Goal: Task Accomplishment & Management: Manage account settings

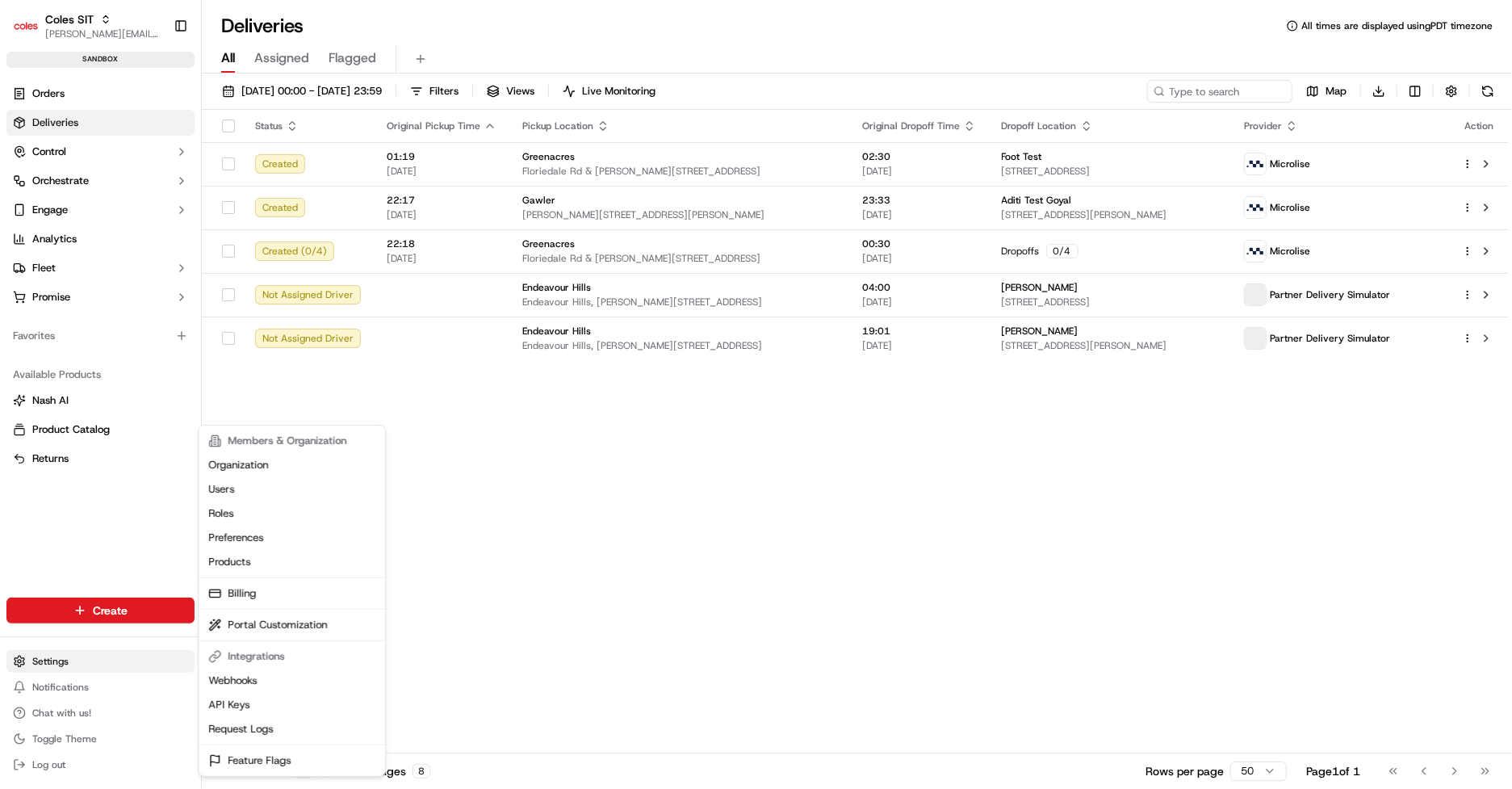
click at [86, 661] on html "Coles SIT [PERSON_NAME][EMAIL_ADDRESS][DOMAIN_NAME] Toggle Sidebar sandbox Orde…" at bounding box center [756, 394] width 1512 height 789
click at [269, 725] on link "Request Logs" at bounding box center [291, 729] width 180 height 24
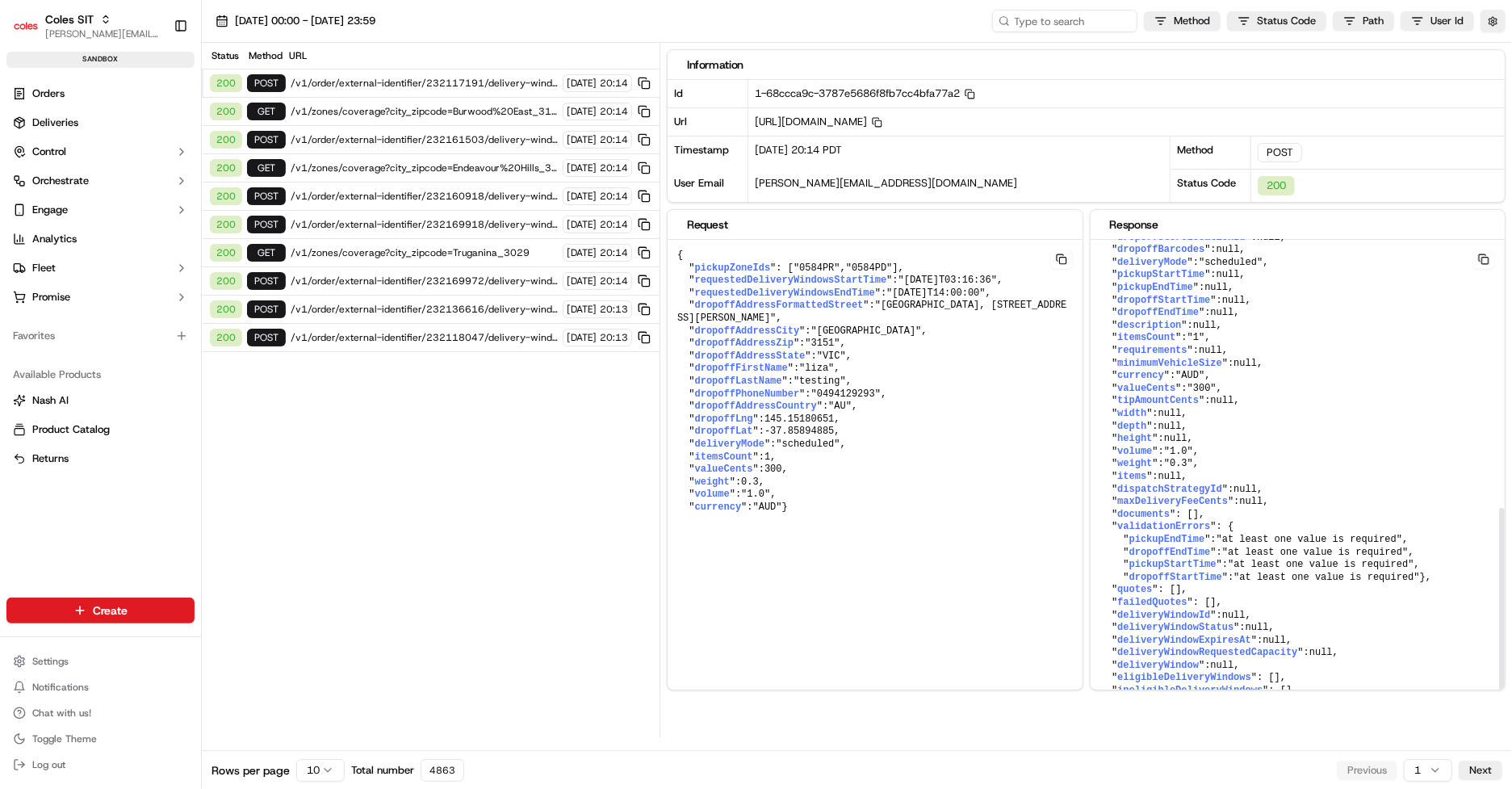
scroll to position [680, 0]
click at [483, 84] on span "/v1/order/external-identifier/232117191/delivery-window" at bounding box center [424, 83] width 267 height 13
click at [1477, 260] on button at bounding box center [1484, 259] width 22 height 20
click at [1482, 258] on button at bounding box center [1484, 259] width 22 height 20
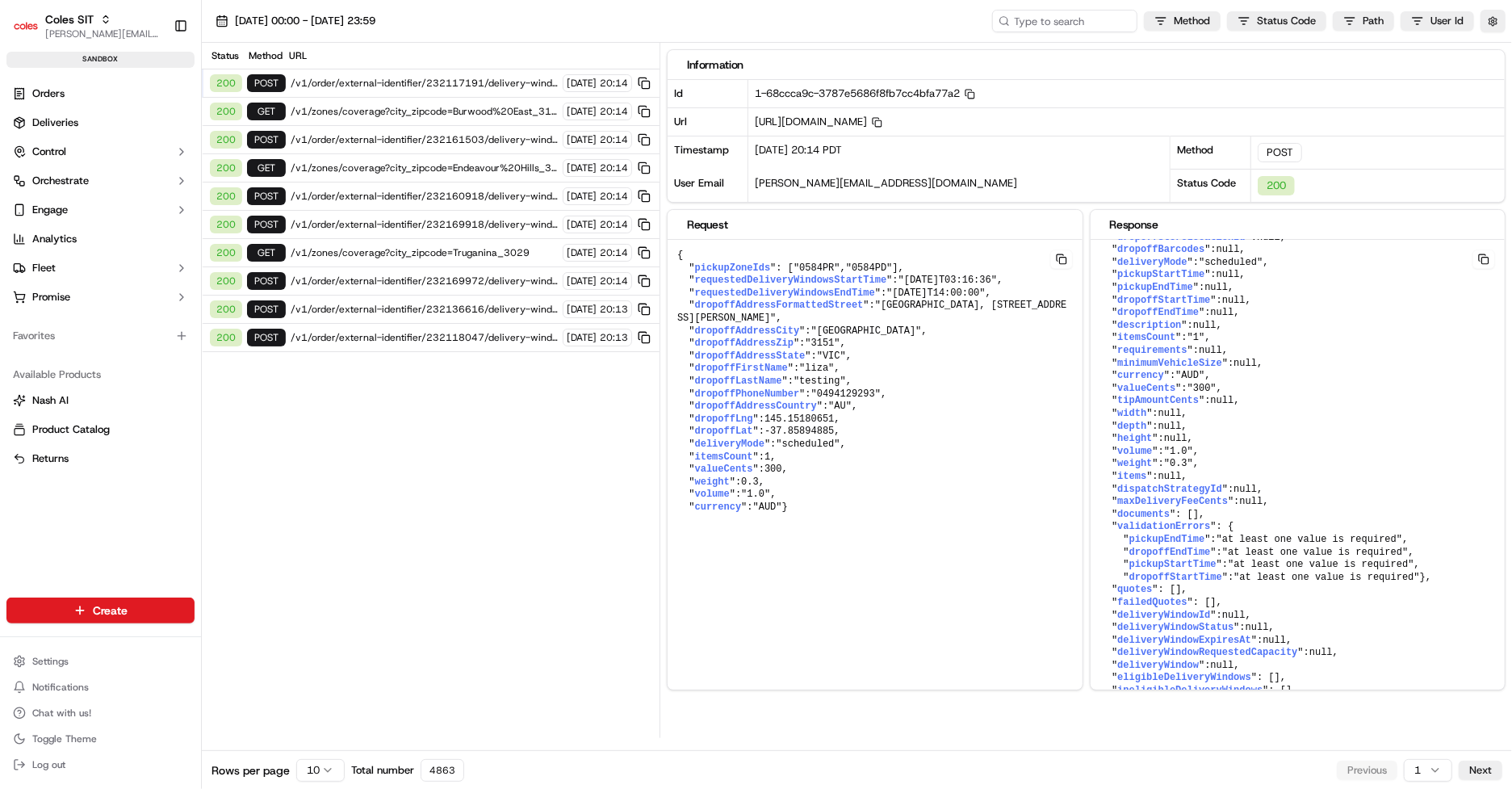
click at [503, 166] on span "/v1/zones/coverage?city_zipcode=Endeavour%20Hills_3802" at bounding box center [424, 168] width 267 height 13
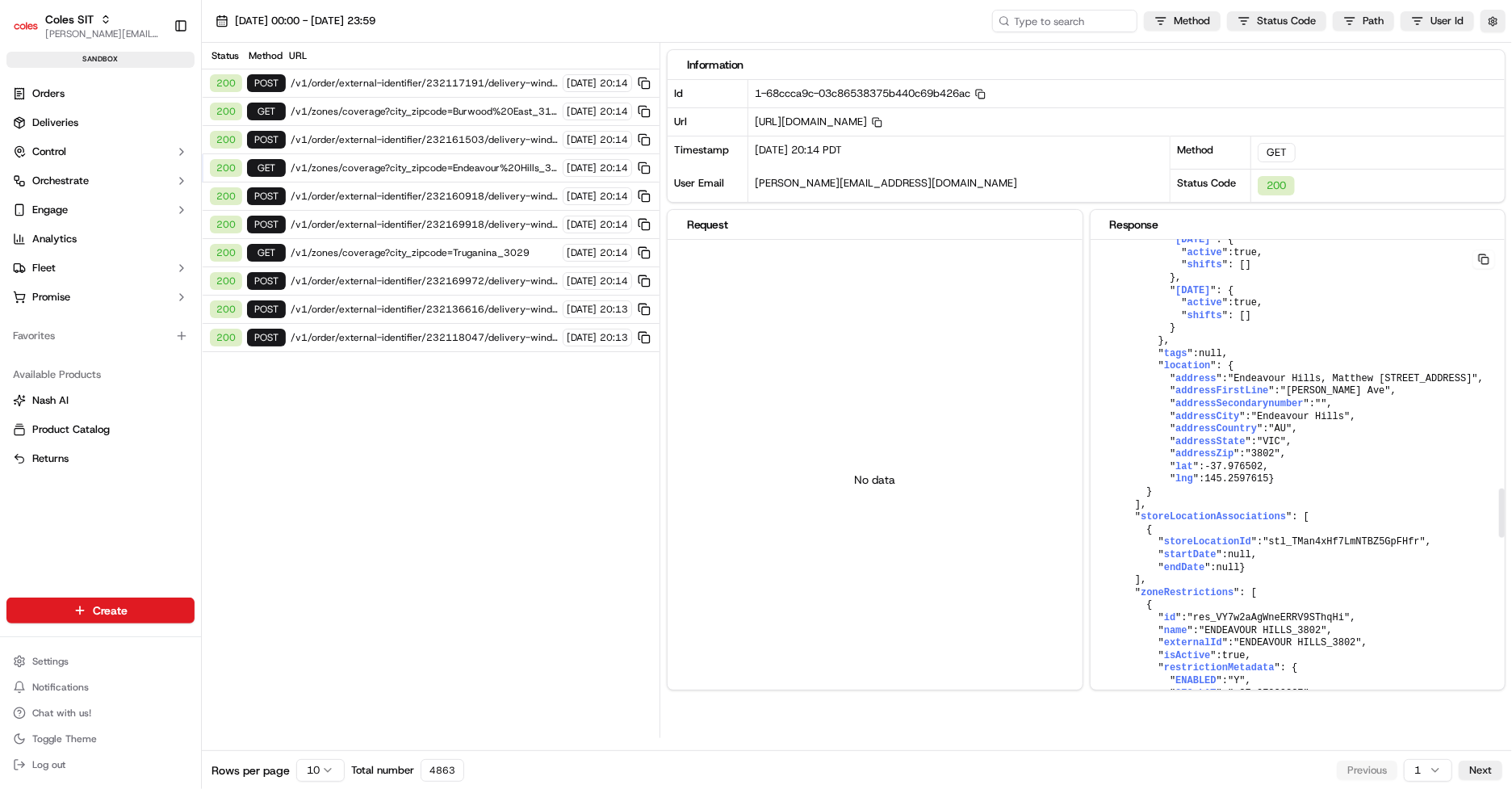
scroll to position [2374, 0]
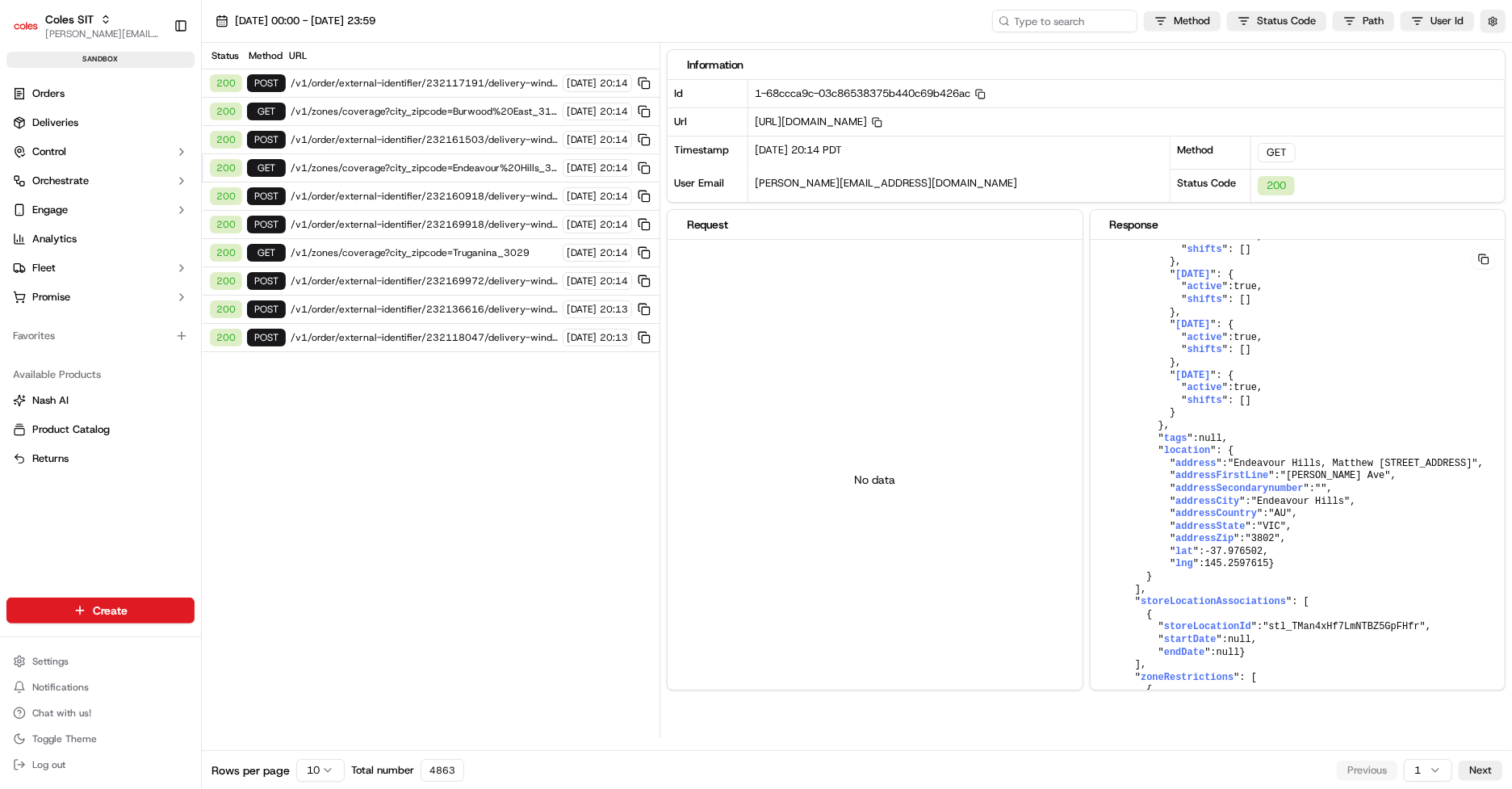
click at [472, 267] on div "200 POST /v1/order/external-identifier/232169972/delivery-window 18/09/2025 20:…" at bounding box center [430, 281] width 458 height 28
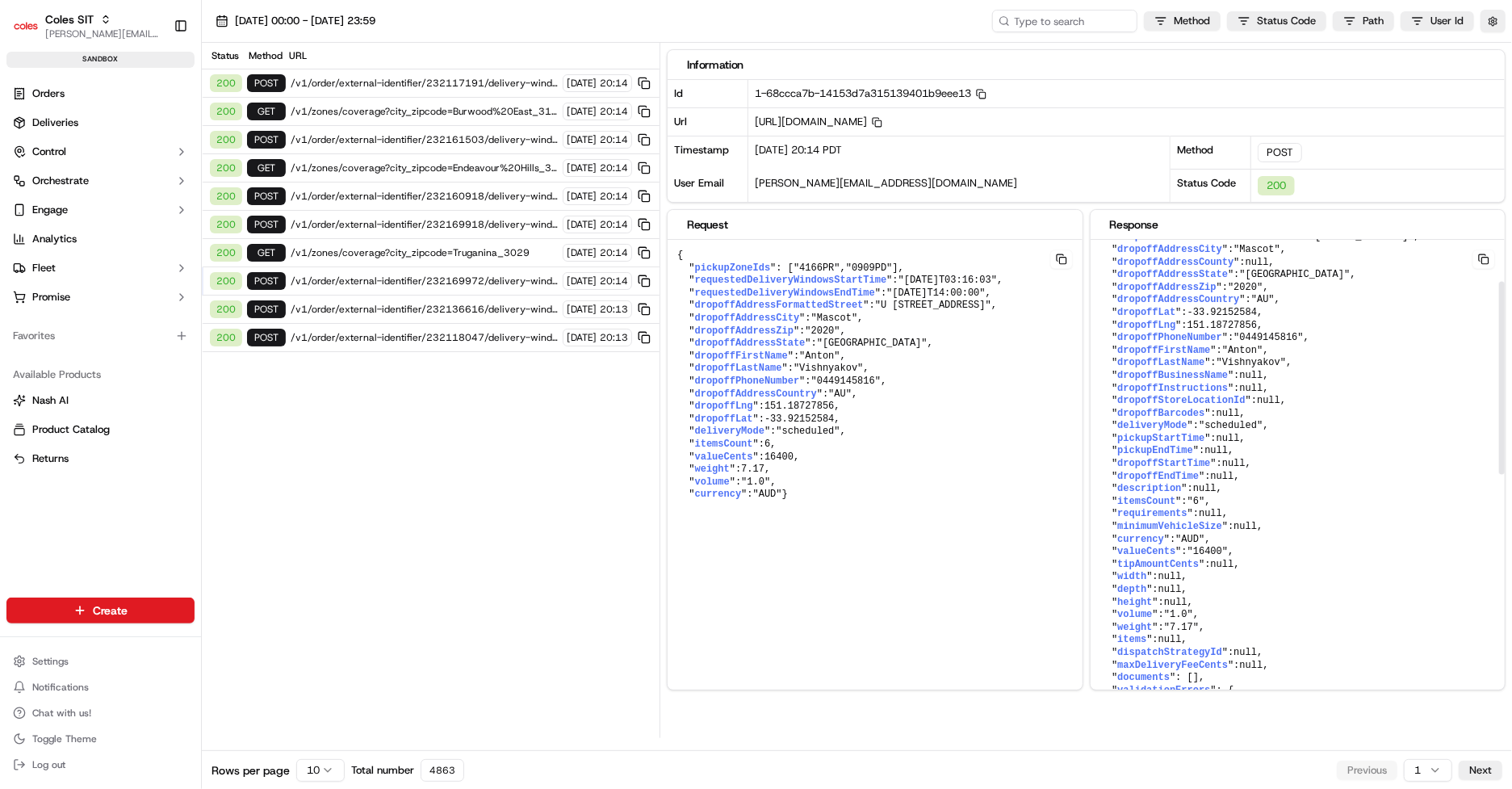
scroll to position [0, 0]
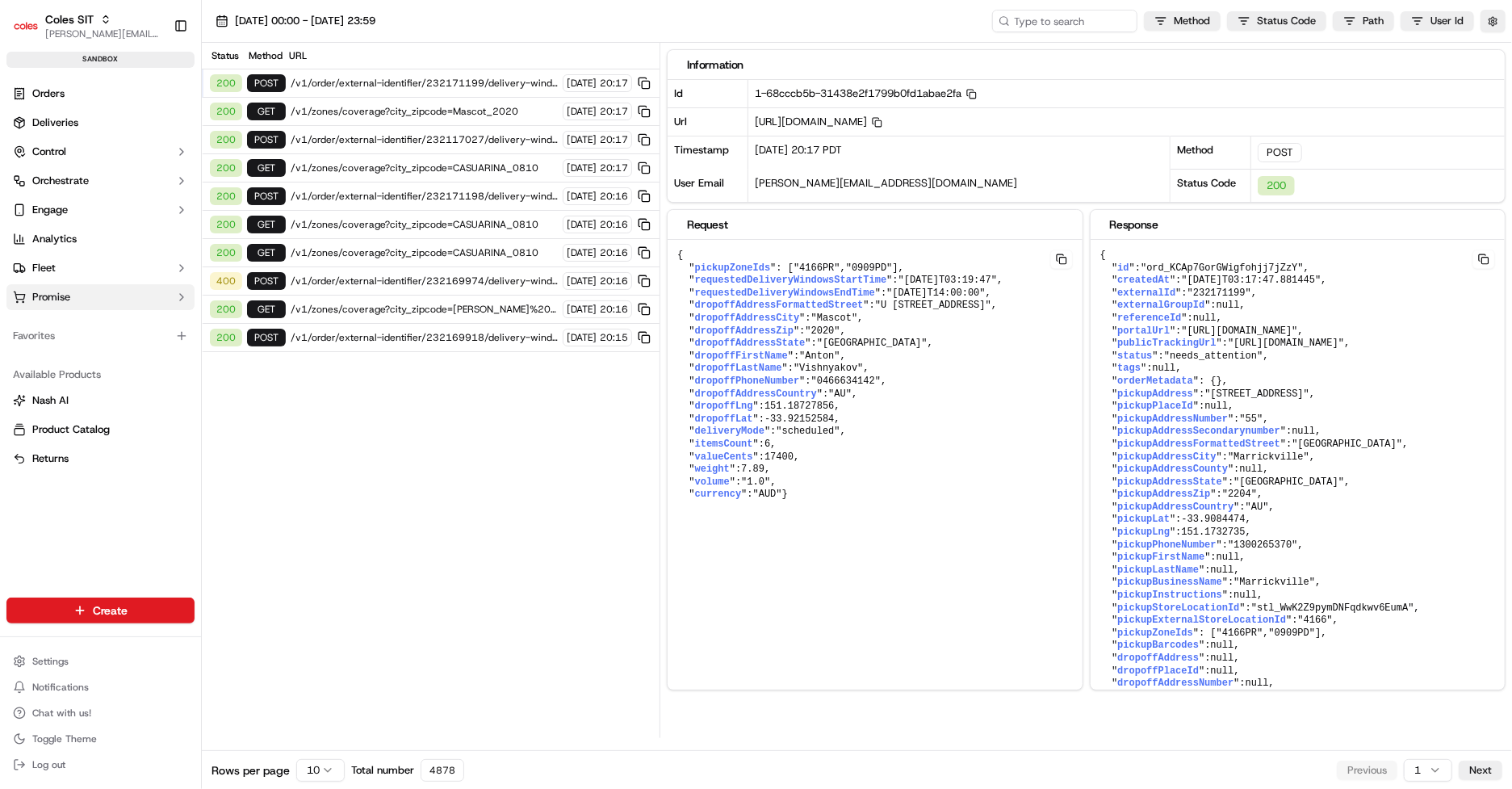
click at [113, 289] on button "Promise" at bounding box center [101, 298] width 189 height 26
click at [101, 317] on span "Delivery Windows" at bounding box center [76, 323] width 87 height 15
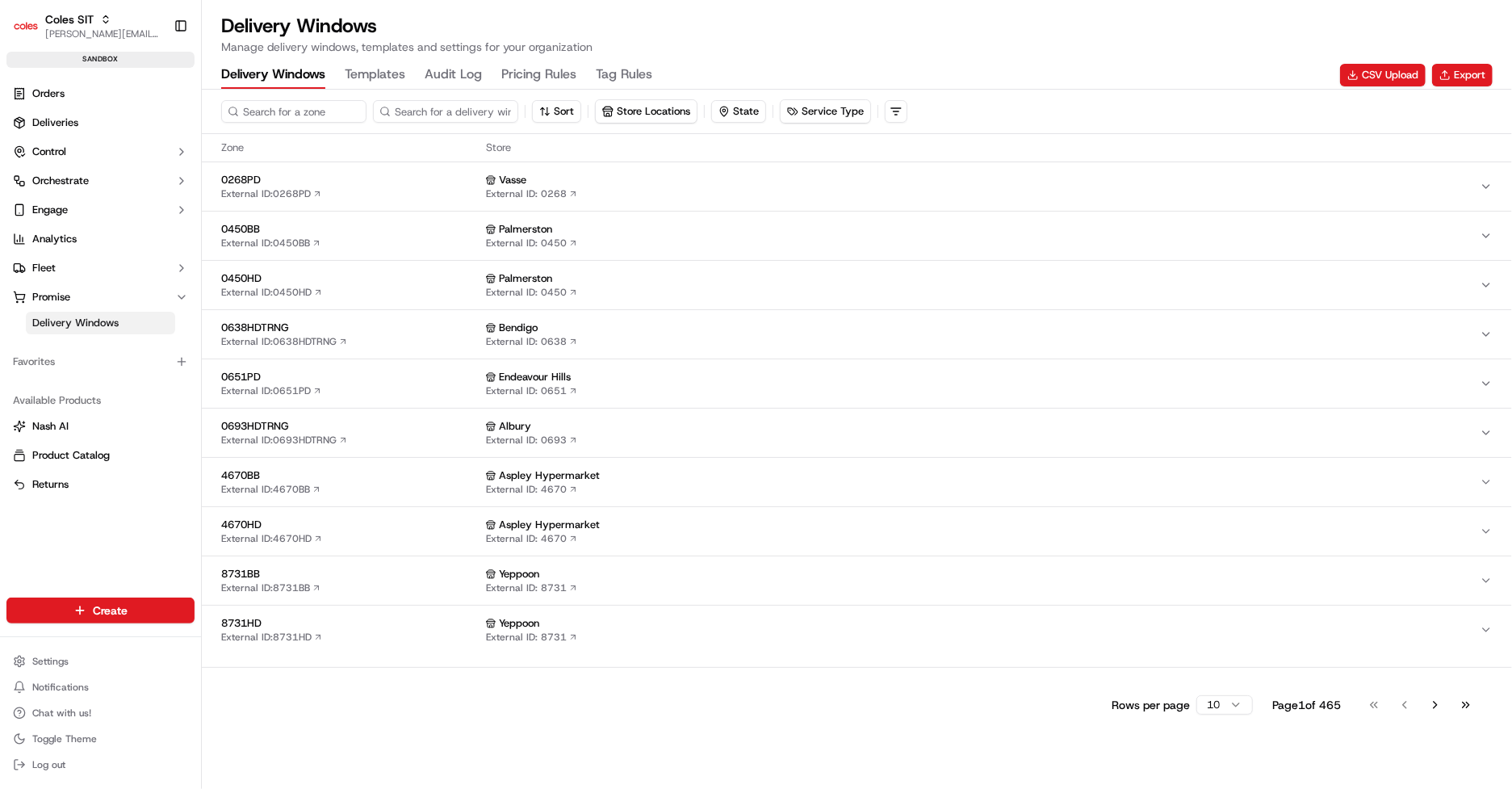
click at [522, 77] on Rules "Pricing Rules" at bounding box center [539, 75] width 75 height 27
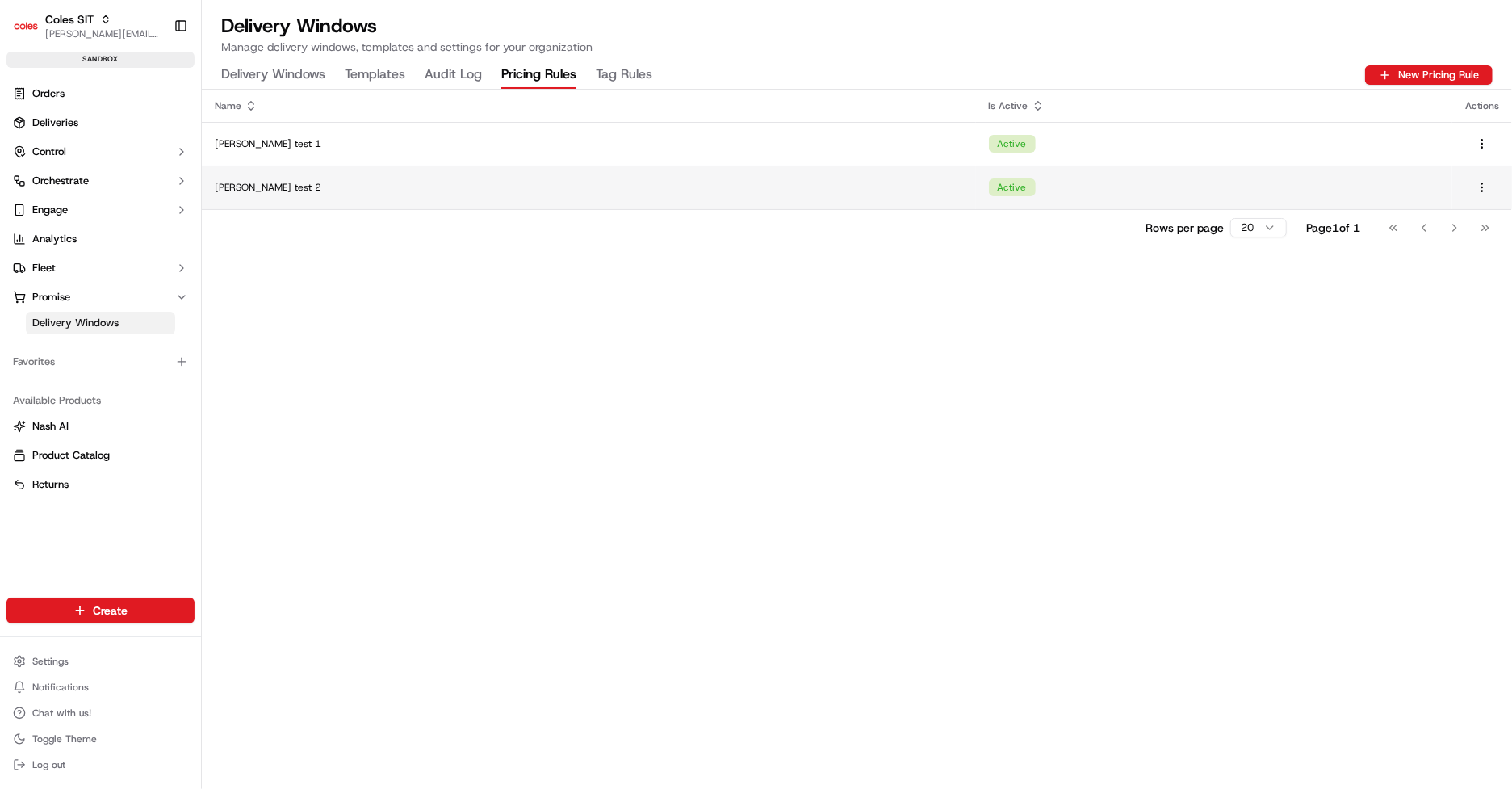
click at [535, 188] on div "Jerry test 2" at bounding box center [589, 188] width 749 height 13
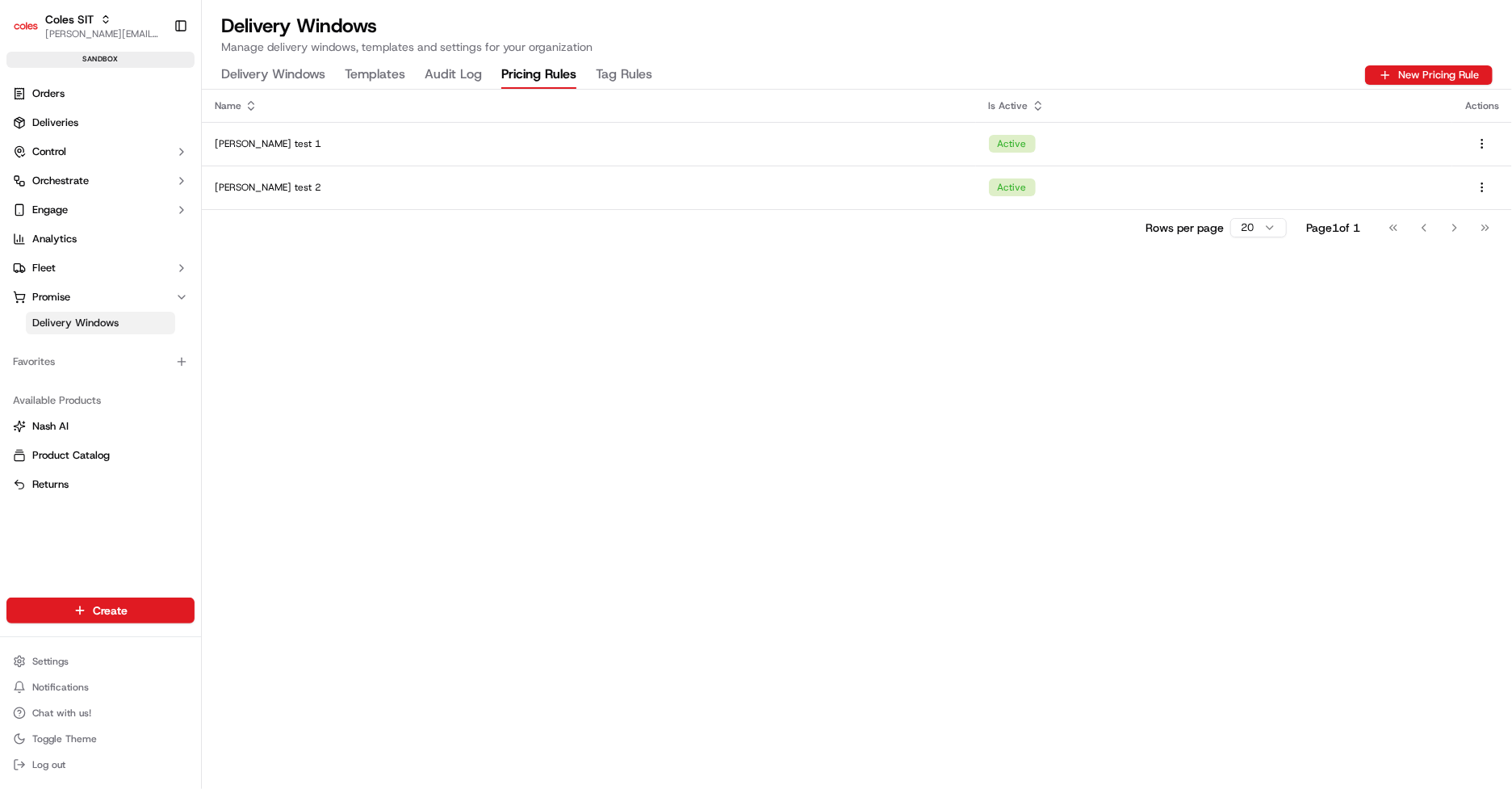
click at [637, 74] on Rules "Tag Rules" at bounding box center [624, 75] width 57 height 27
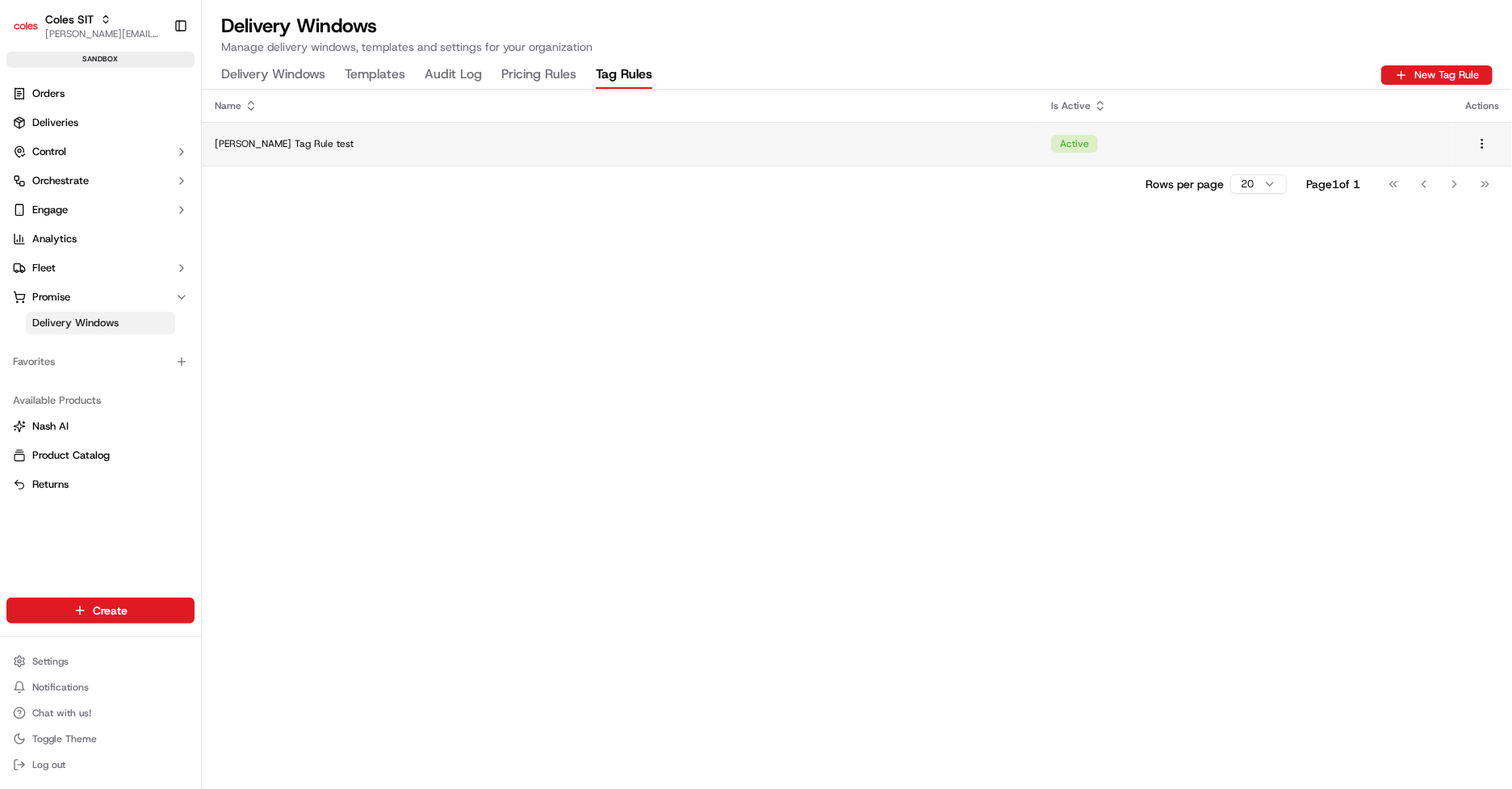
click at [620, 147] on div "Jerry Tag Rule test" at bounding box center [620, 144] width 811 height 13
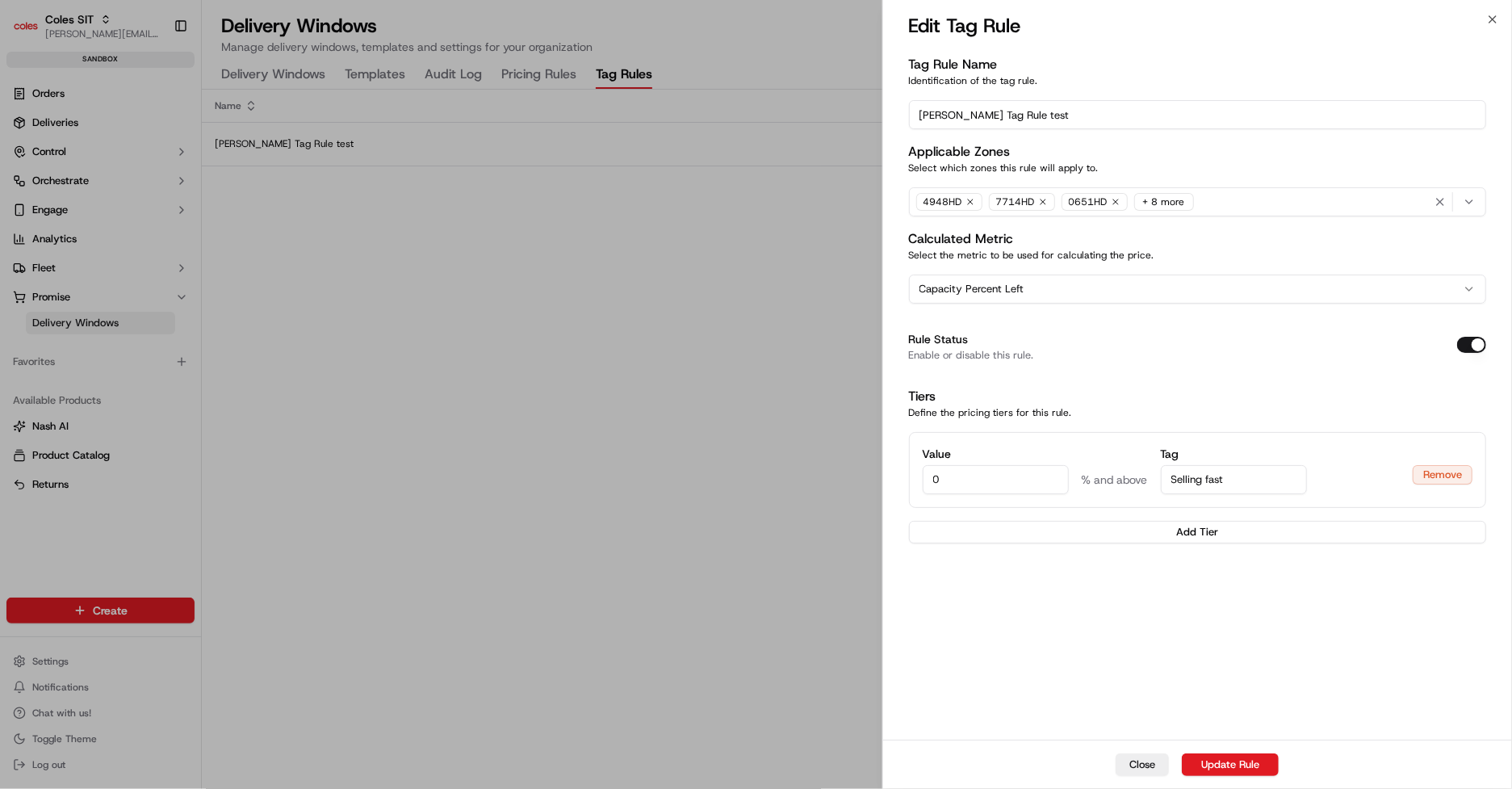
click at [1236, 204] on div "4948HD 7714HD 0651HD + 8 more" at bounding box center [1198, 202] width 569 height 24
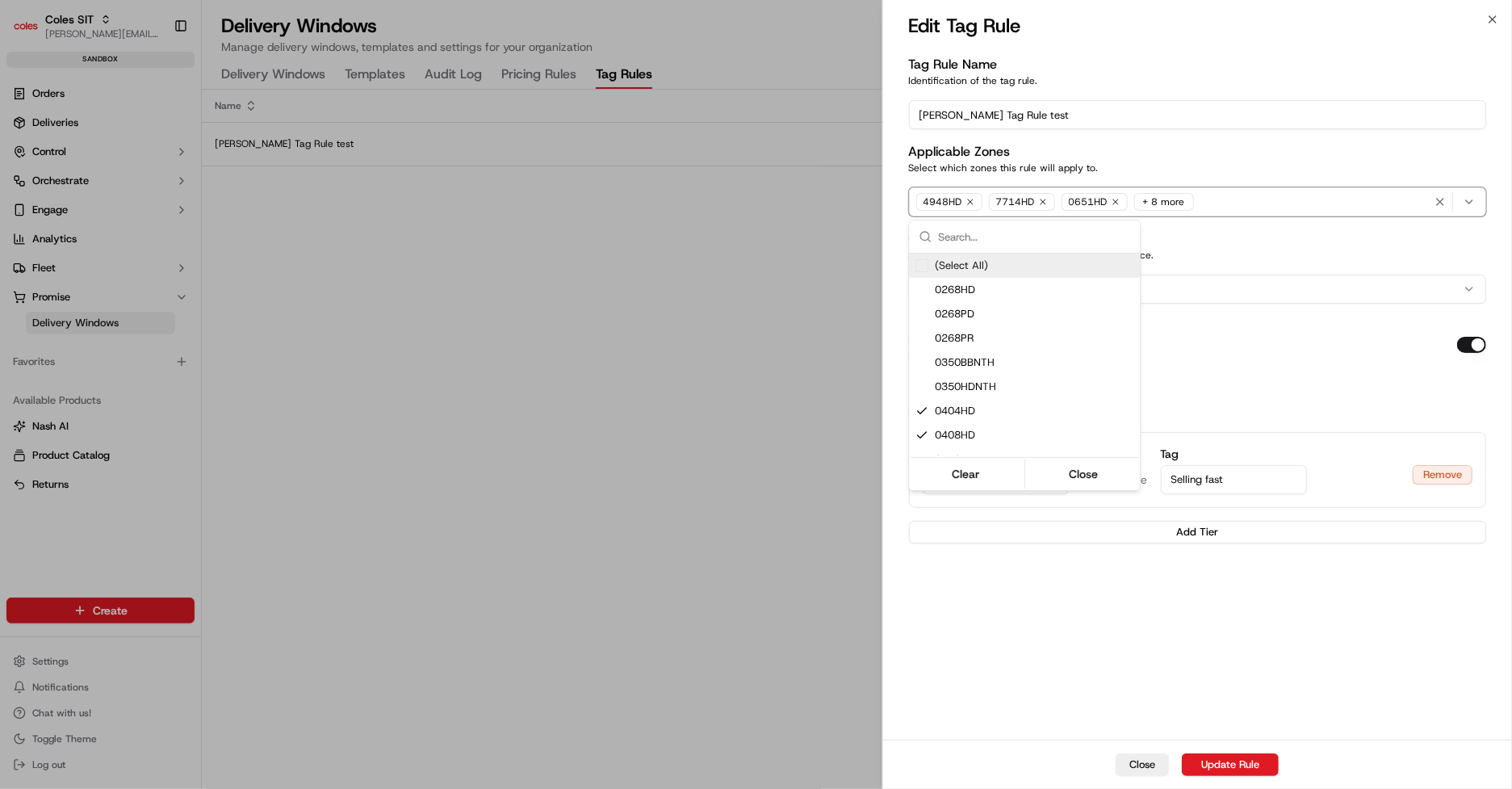
click at [1151, 204] on div at bounding box center [756, 394] width 1512 height 789
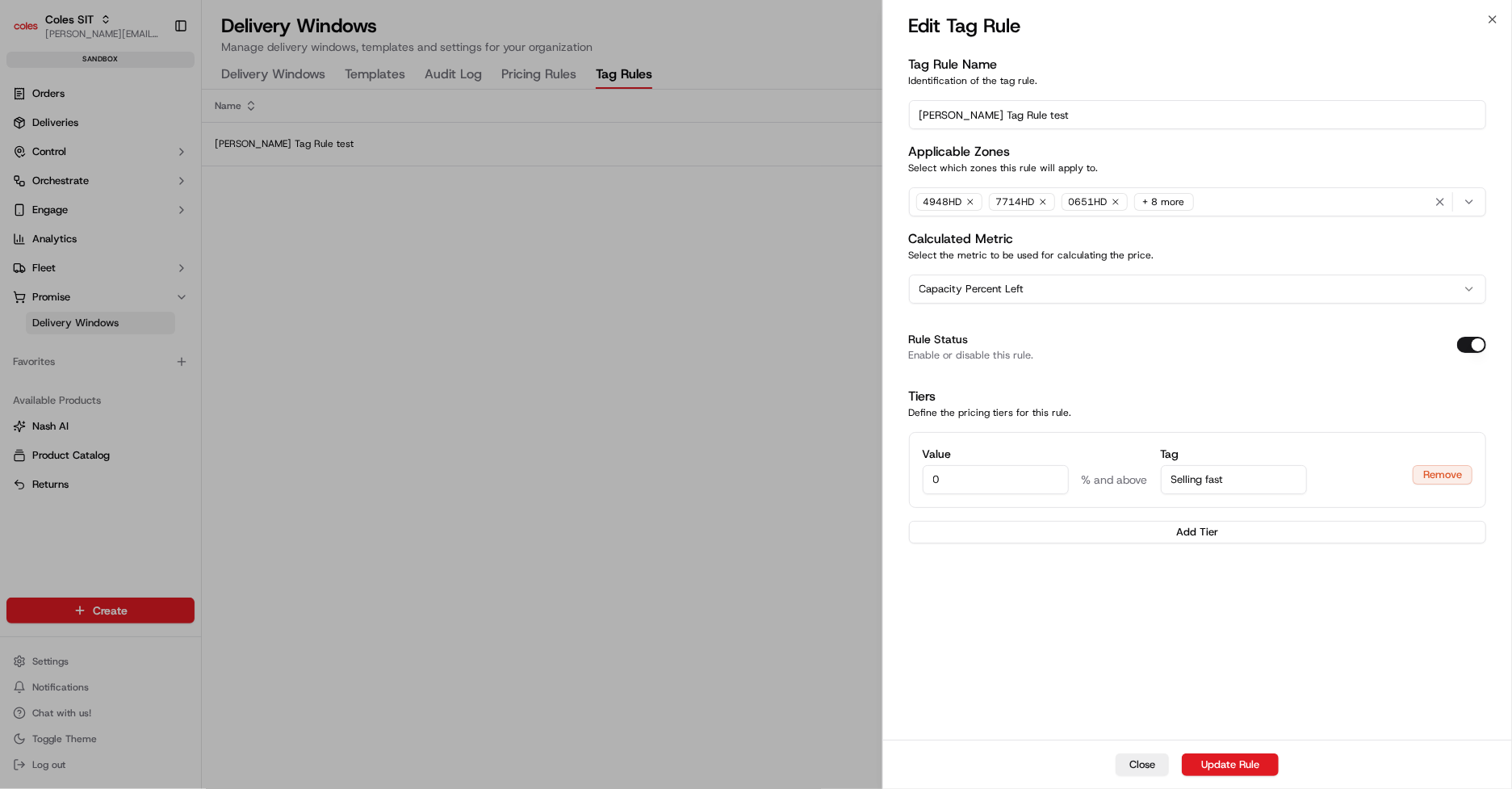
click at [1151, 204] on div "+ 8 more" at bounding box center [1165, 202] width 60 height 18
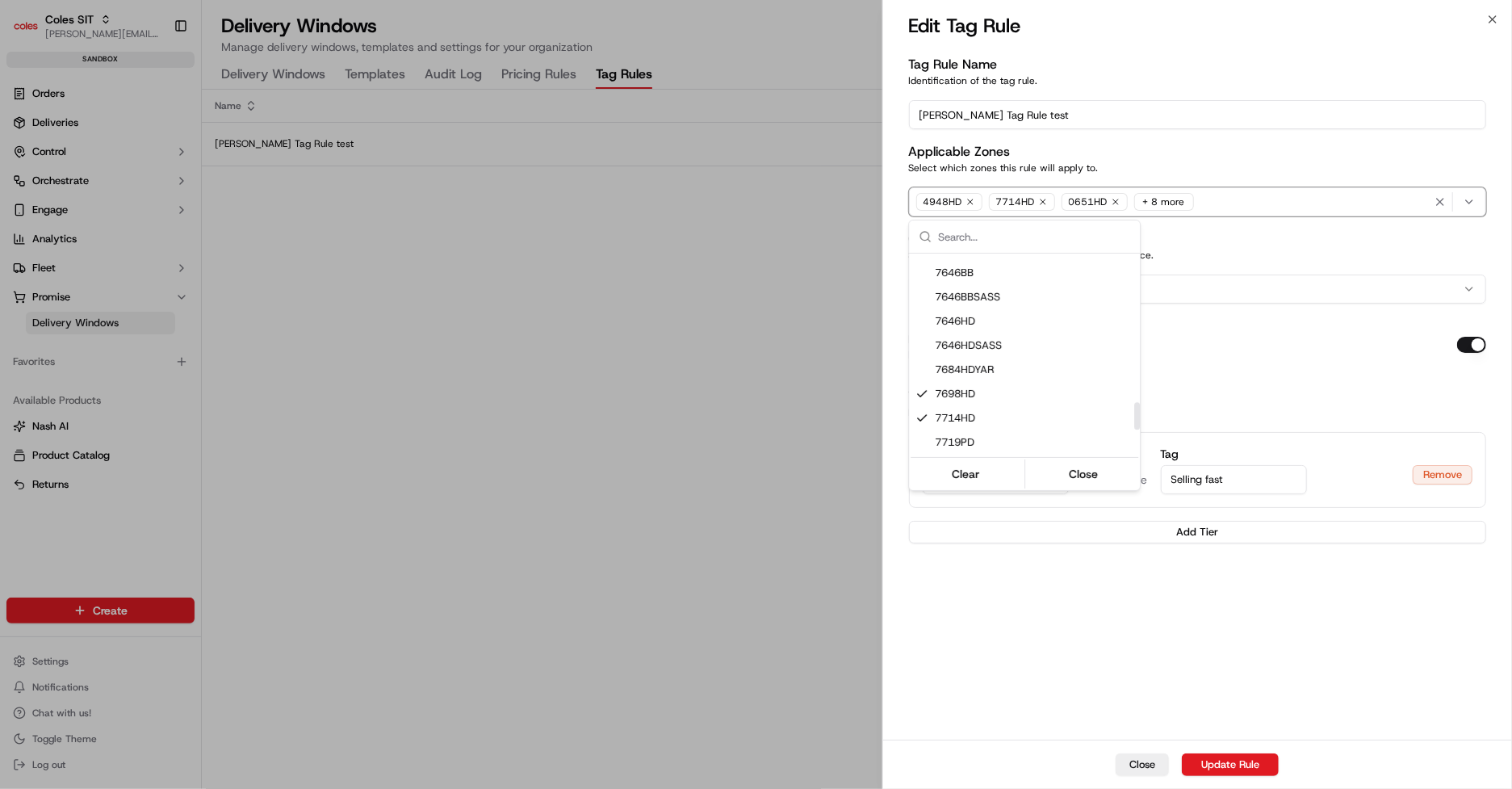
scroll to position [1101, 0]
click at [732, 265] on div at bounding box center [756, 394] width 1512 height 789
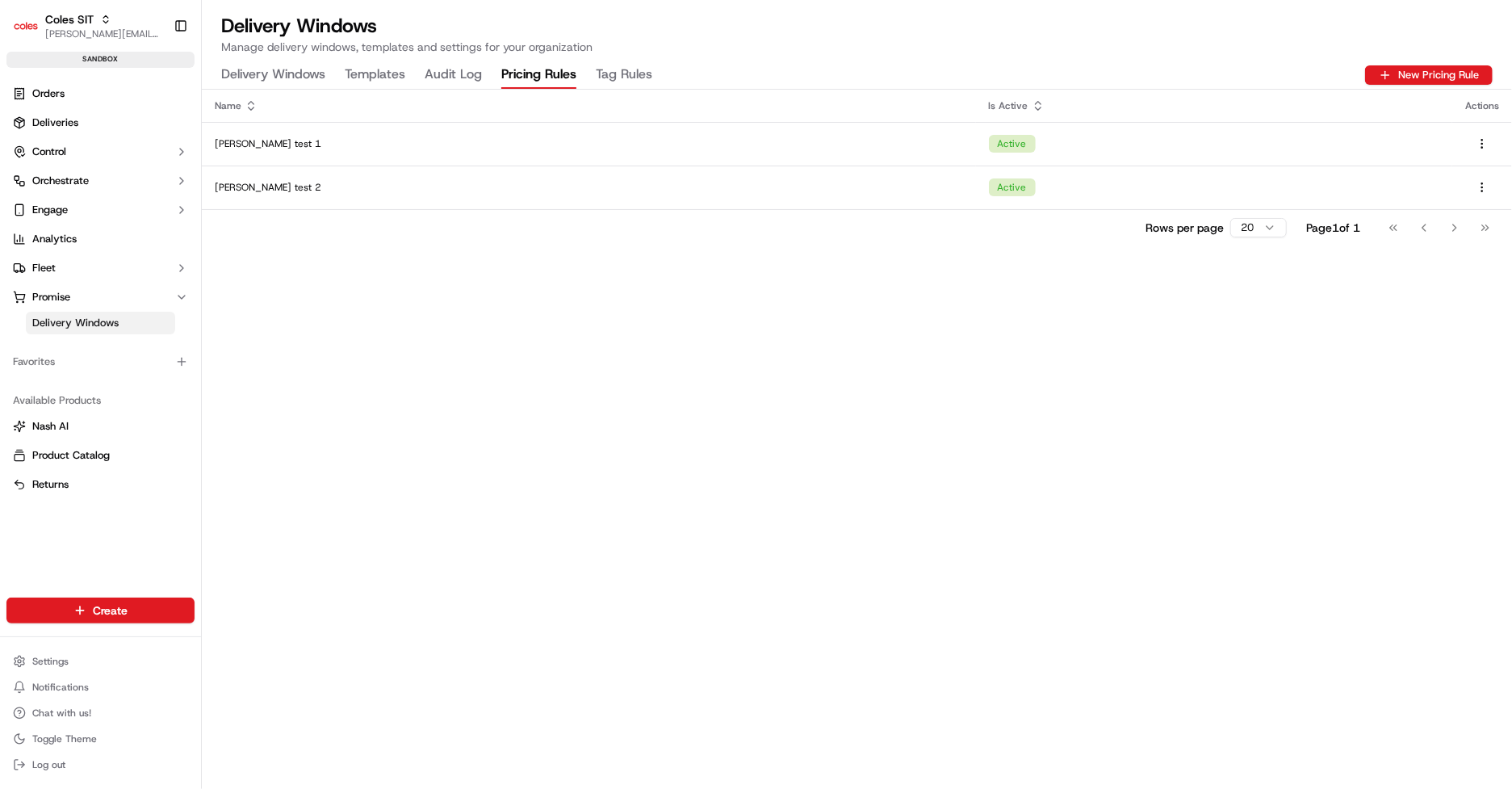
click at [539, 79] on Rules "Pricing Rules" at bounding box center [539, 75] width 75 height 27
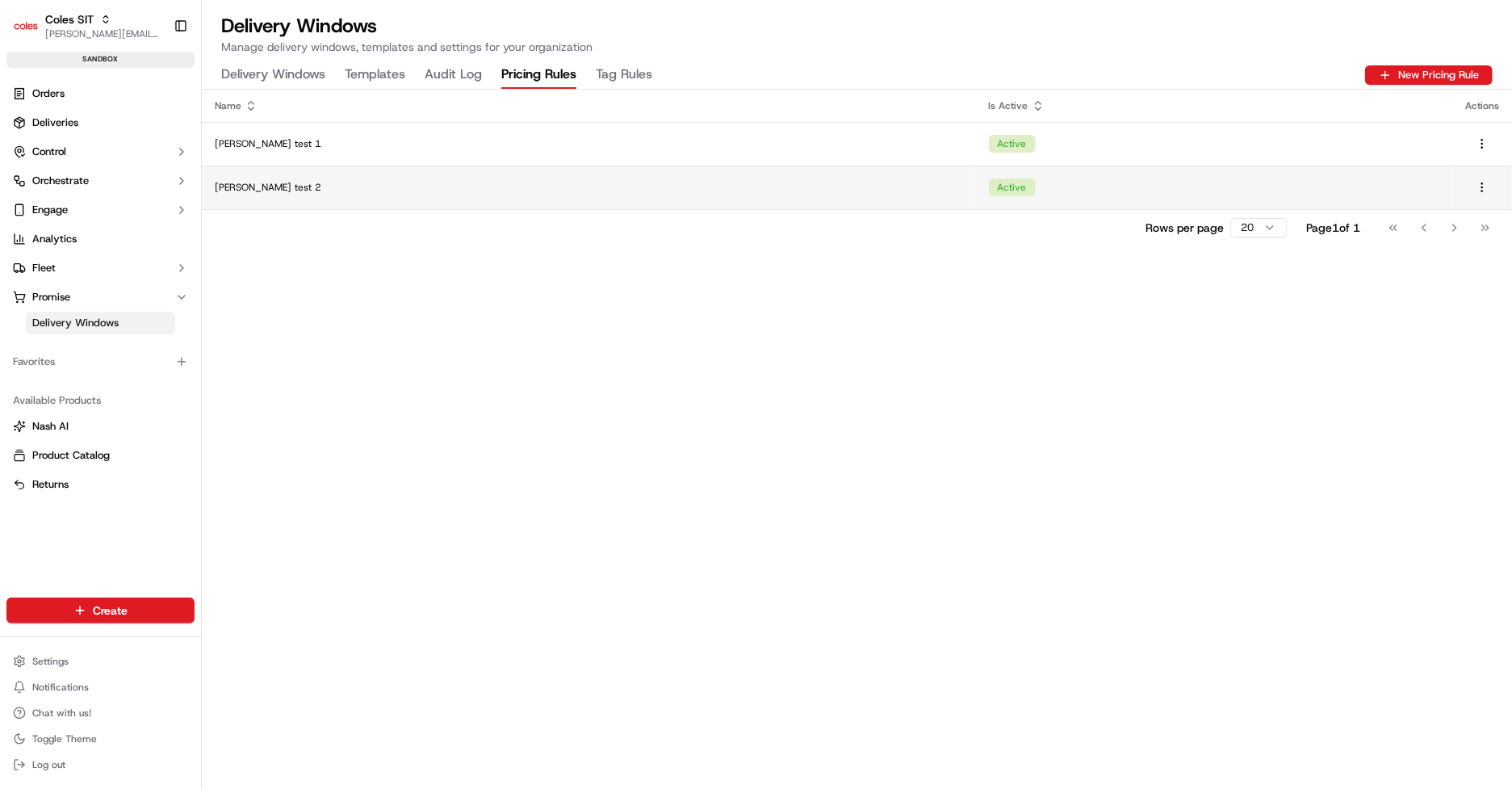
click at [651, 190] on div "Jerry test 2" at bounding box center [589, 188] width 749 height 13
